Goal: Information Seeking & Learning: Learn about a topic

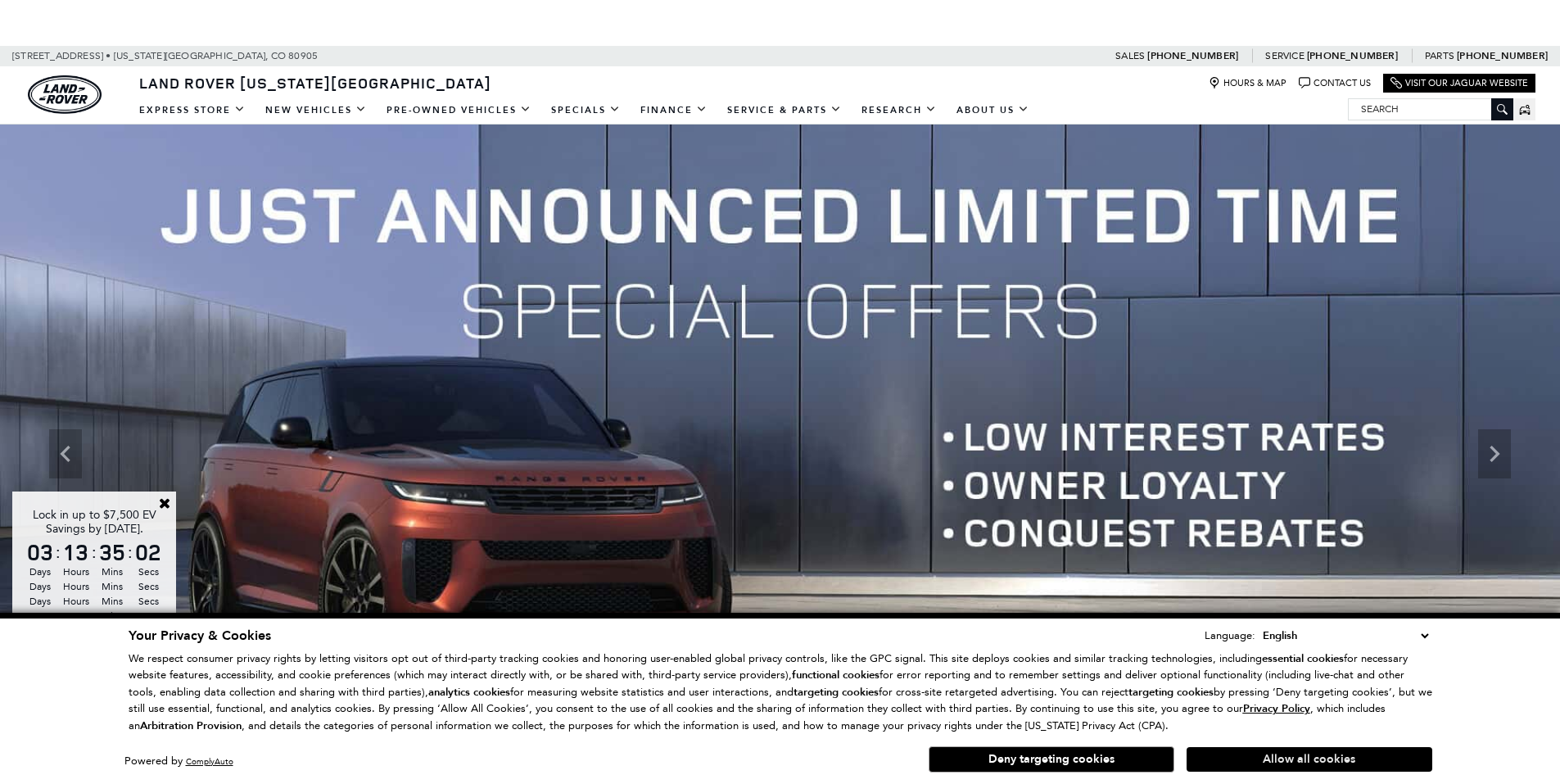
click at [1231, 760] on button "Allow all cookies" at bounding box center [1309, 759] width 246 height 25
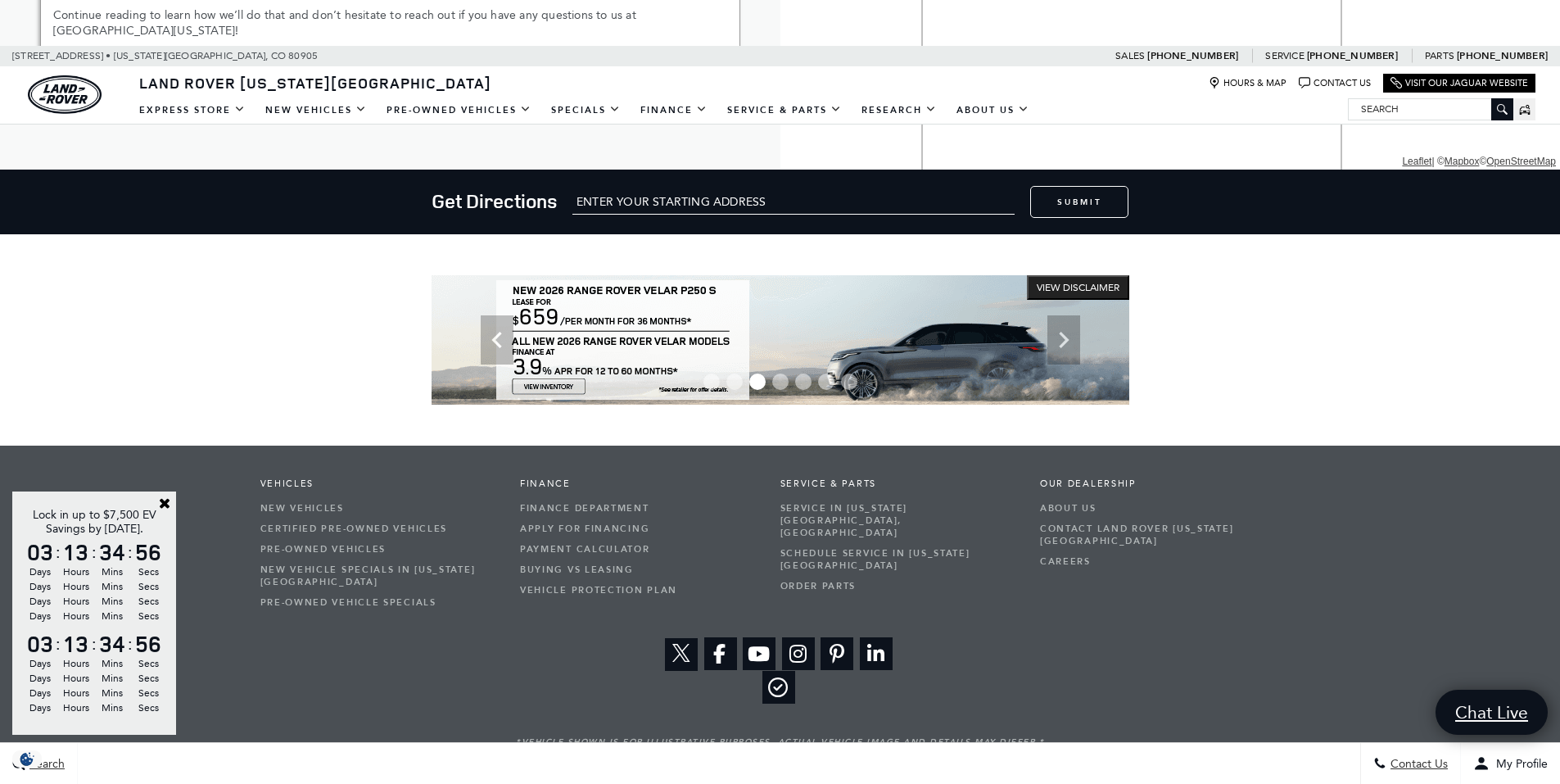
scroll to position [2855, 0]
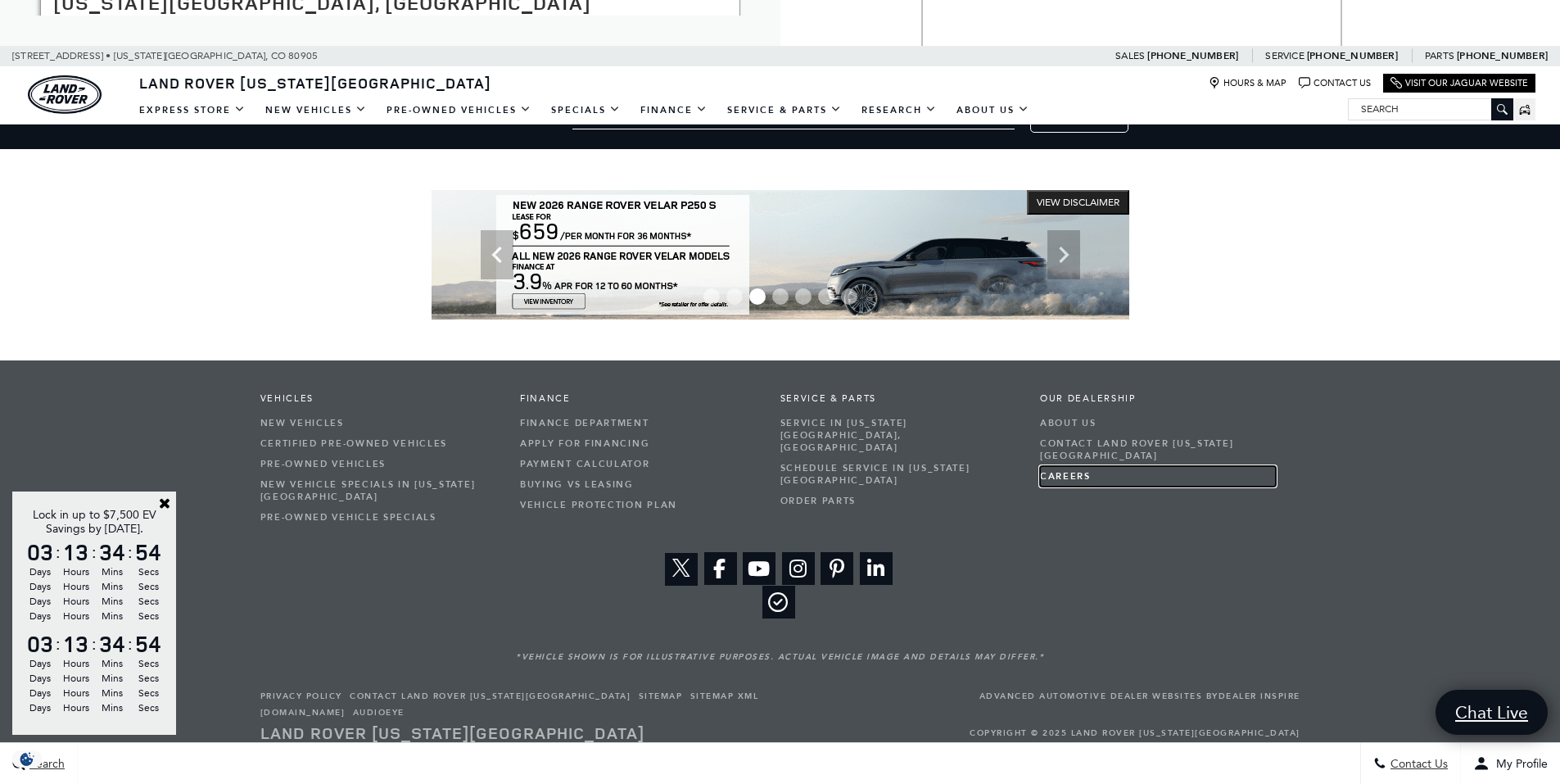
click at [1071, 466] on link "Careers" at bounding box center [1157, 476] width 235 height 21
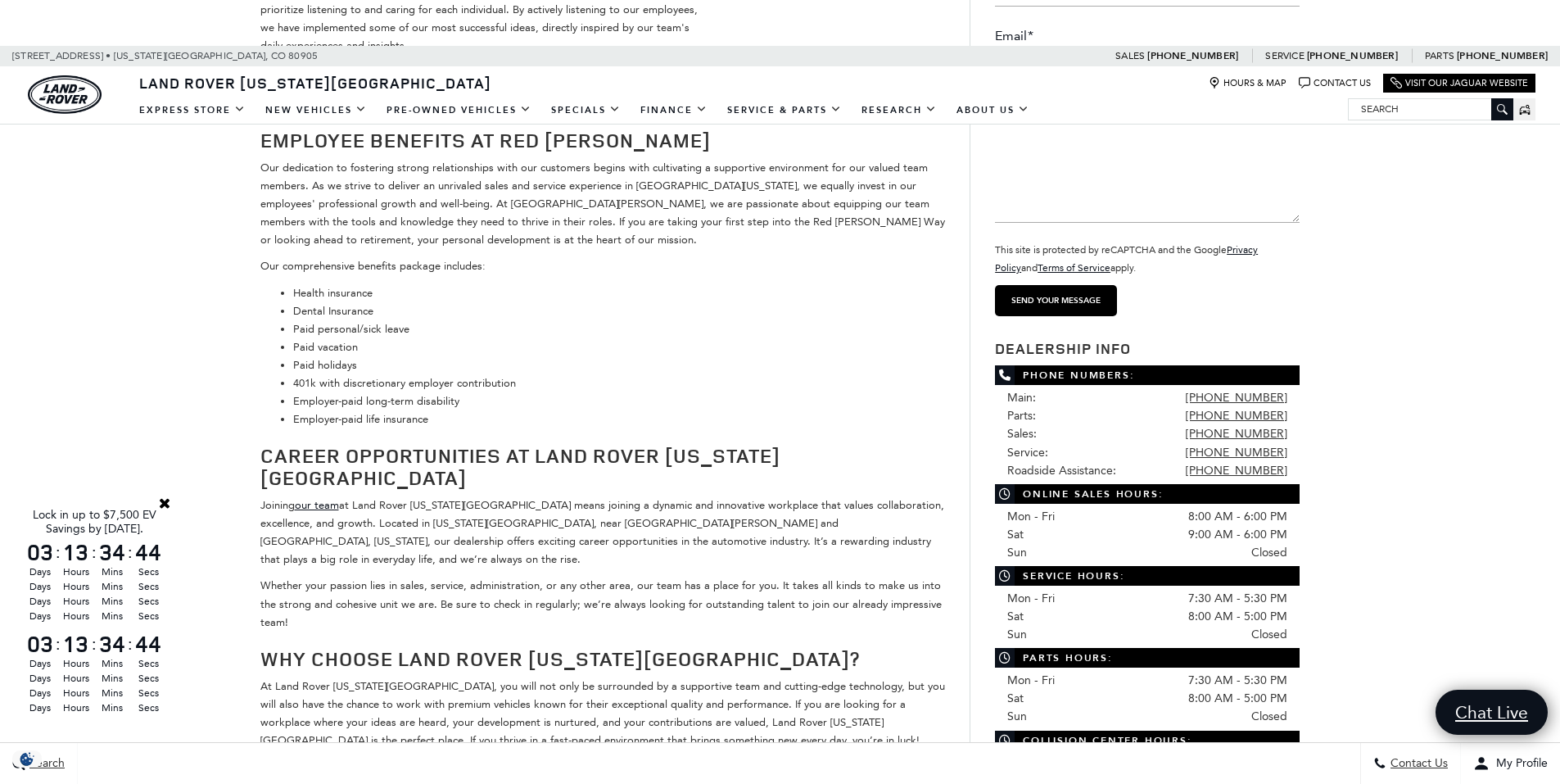
scroll to position [409, 0]
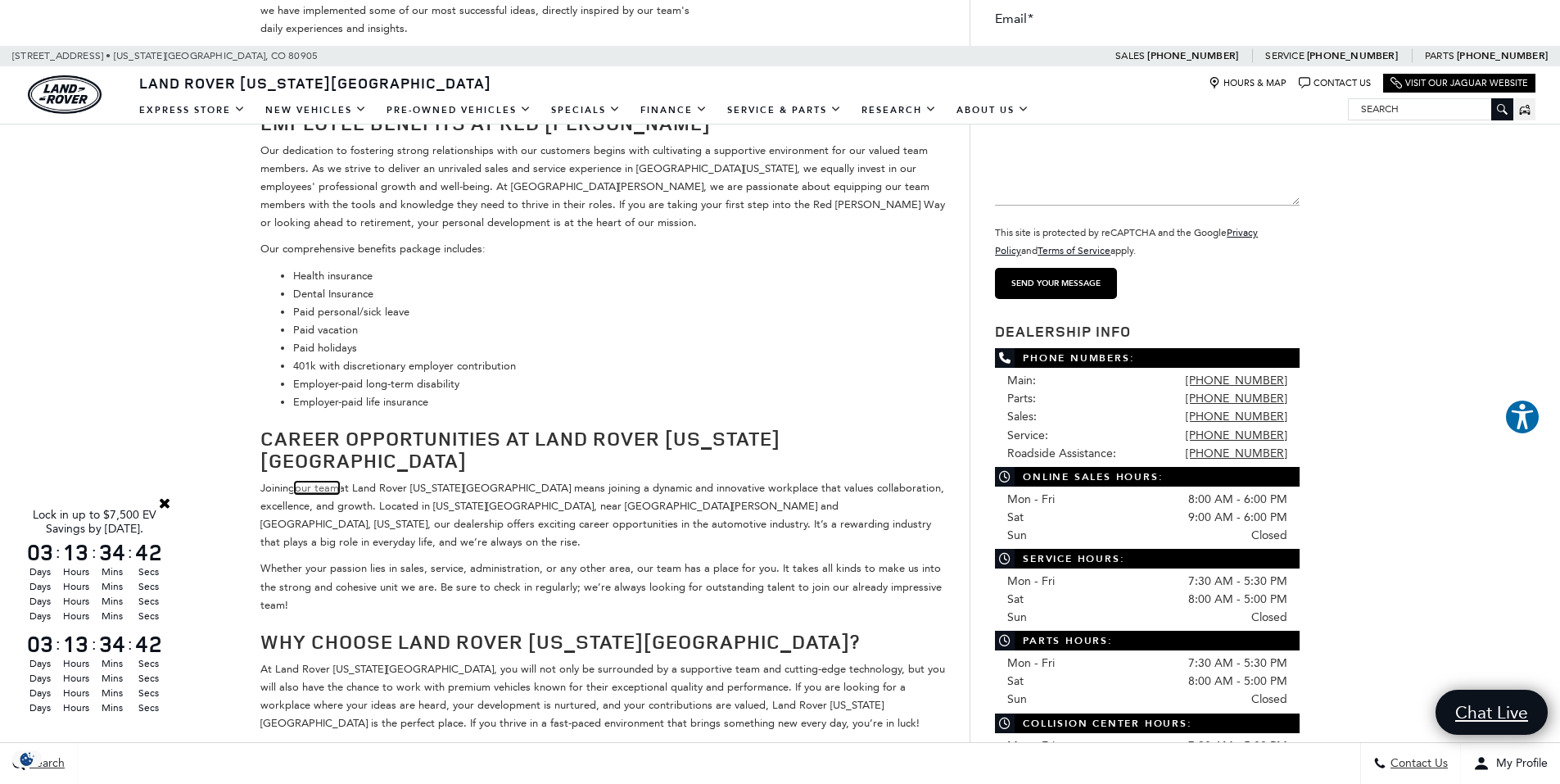
click at [325, 481] on link "our team" at bounding box center [317, 487] width 45 height 12
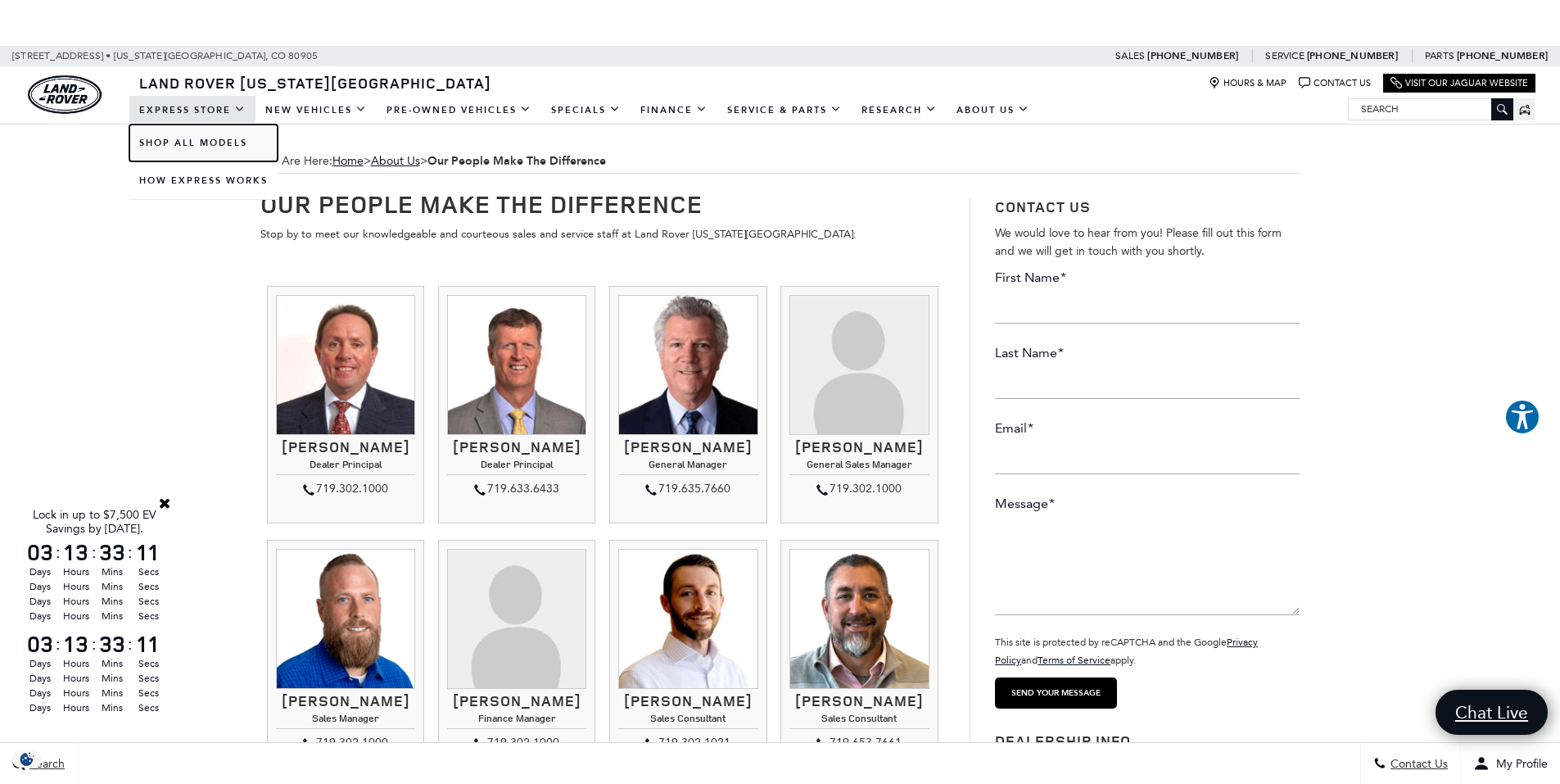
click at [185, 134] on link "Shop All Models" at bounding box center [203, 142] width 148 height 37
